Goal: Communication & Community: Answer question/provide support

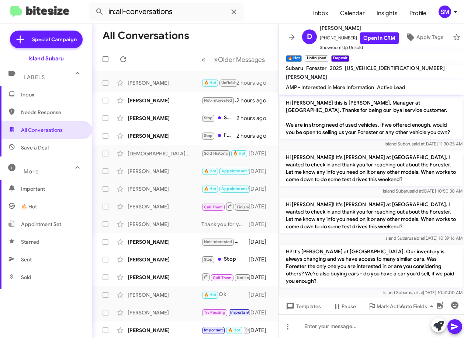
scroll to position [337, 0]
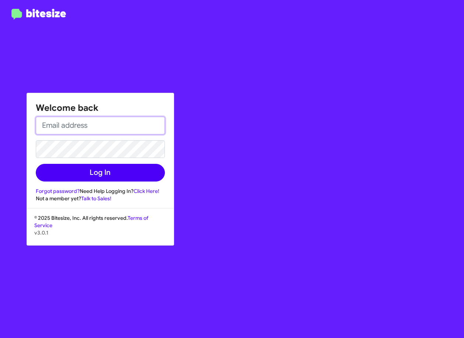
type input "smiranda@myislandsubaru.com"
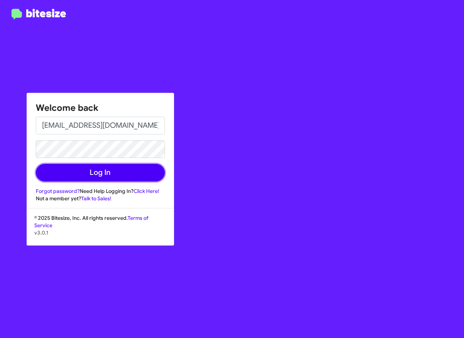
click at [117, 177] on button "Log In" at bounding box center [100, 173] width 129 height 18
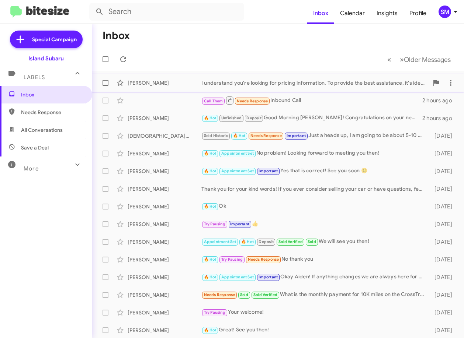
click at [185, 80] on div "Angela Ribot" at bounding box center [165, 82] width 74 height 7
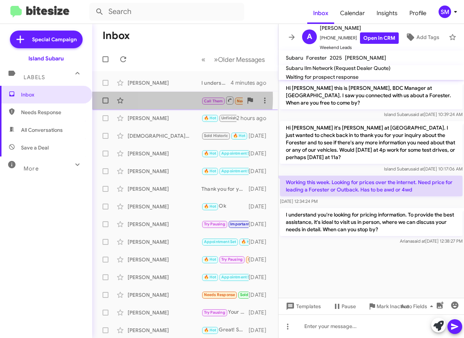
click at [159, 98] on div "Call Them Needs Response Inbound Call 2 hours ago" at bounding box center [185, 100] width 174 height 15
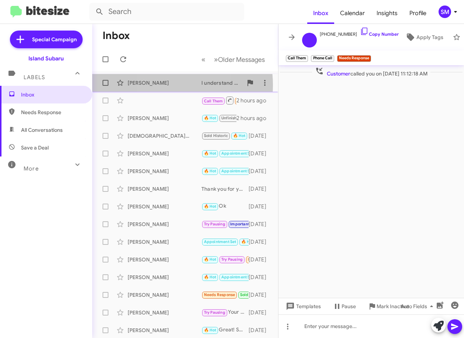
click at [158, 85] on div "Angela Ribot" at bounding box center [165, 82] width 74 height 7
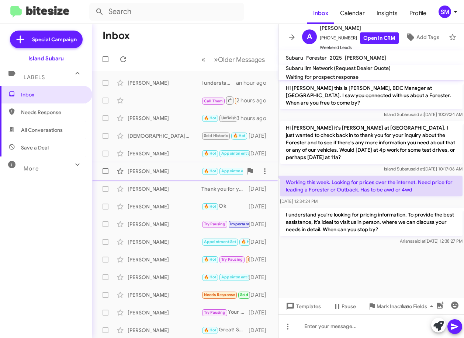
click at [161, 171] on div "[PERSON_NAME]" at bounding box center [165, 171] width 74 height 7
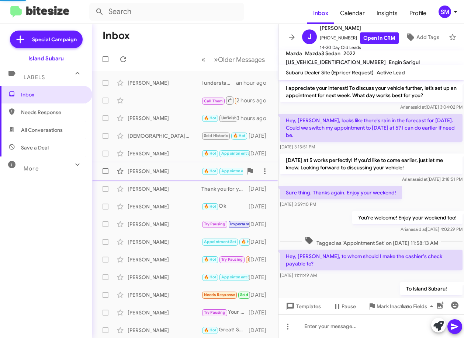
scroll to position [382, 0]
